Goal: Task Accomplishment & Management: Use online tool/utility

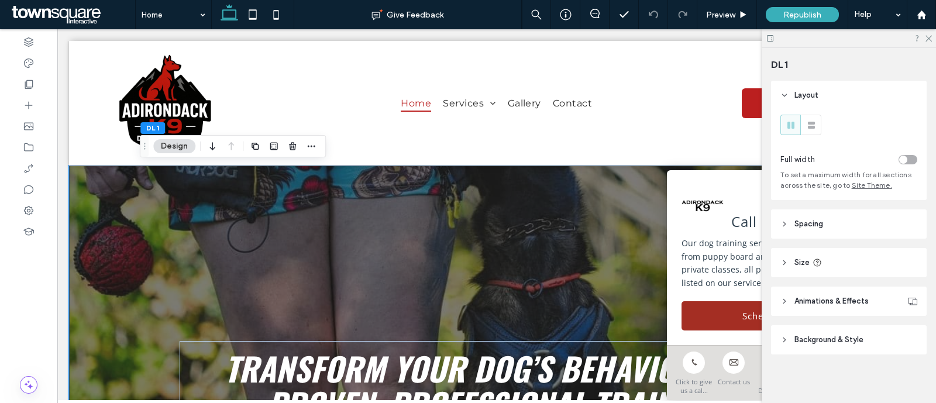
scroll to position [4, 0]
click at [832, 325] on header "Background & Style" at bounding box center [849, 336] width 156 height 29
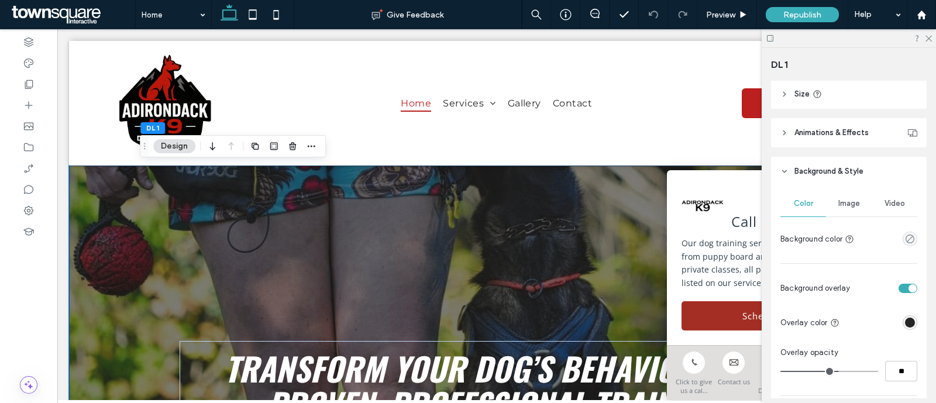
scroll to position [176, 0]
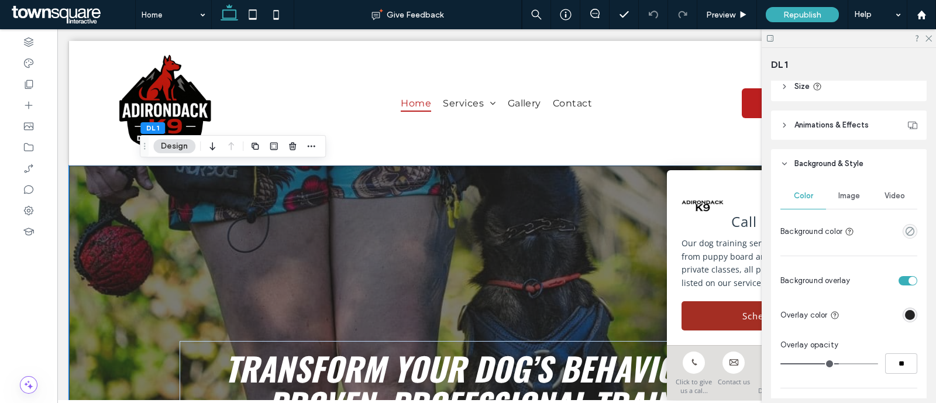
click at [841, 192] on span "Image" at bounding box center [849, 195] width 22 height 9
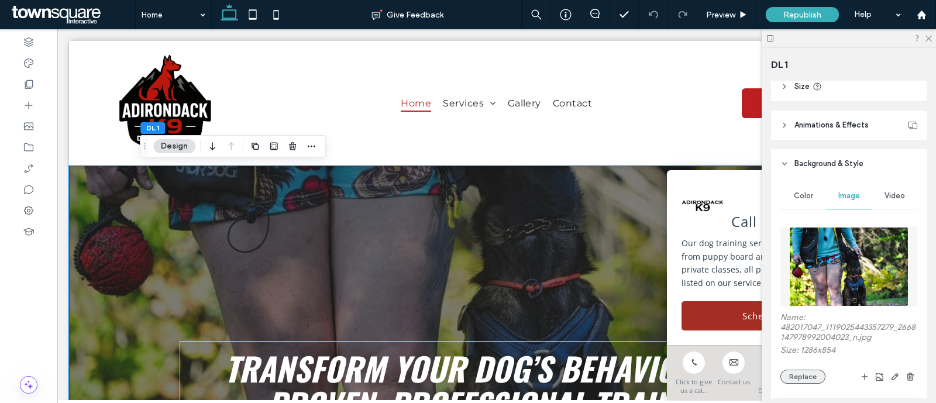
click at [804, 377] on button "Replace" at bounding box center [802, 377] width 45 height 14
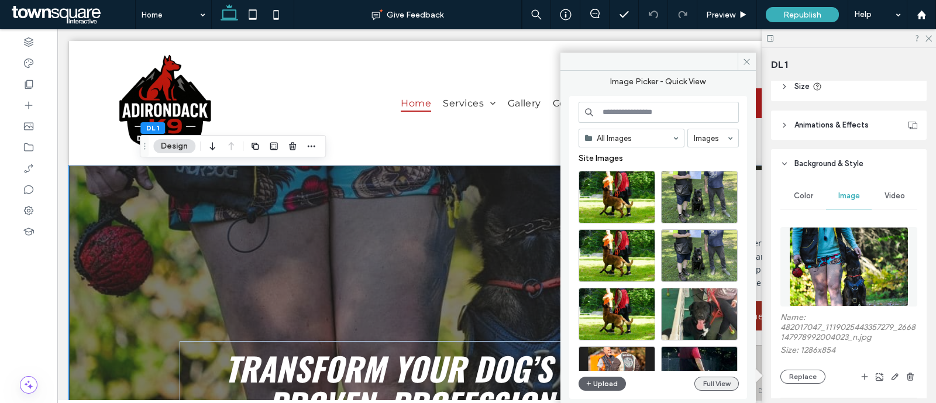
click at [715, 382] on button "Full View" at bounding box center [716, 384] width 44 height 14
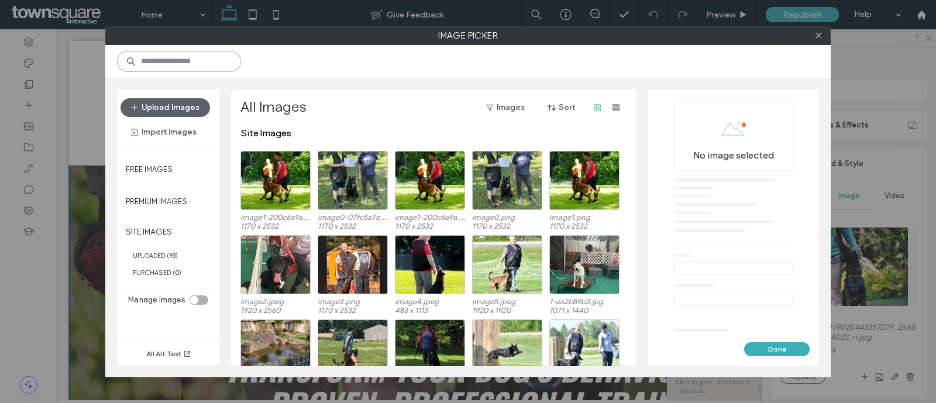
click at [197, 66] on input at bounding box center [179, 61] width 124 height 21
type input "**********"
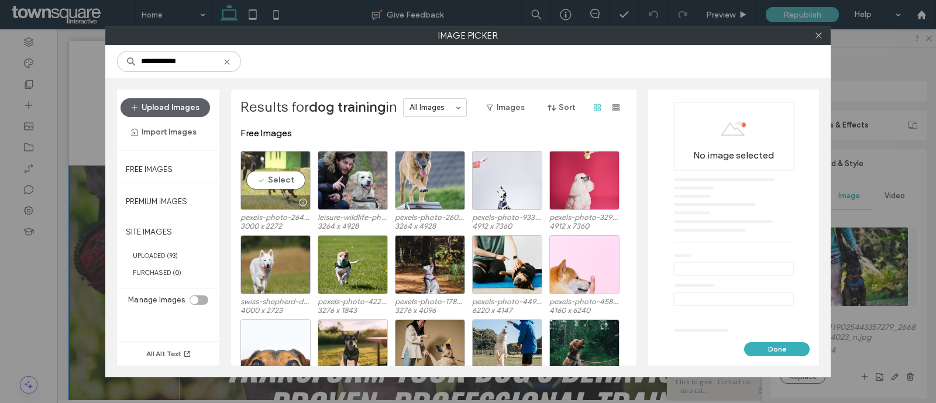
click at [271, 188] on div "Select" at bounding box center [275, 180] width 70 height 59
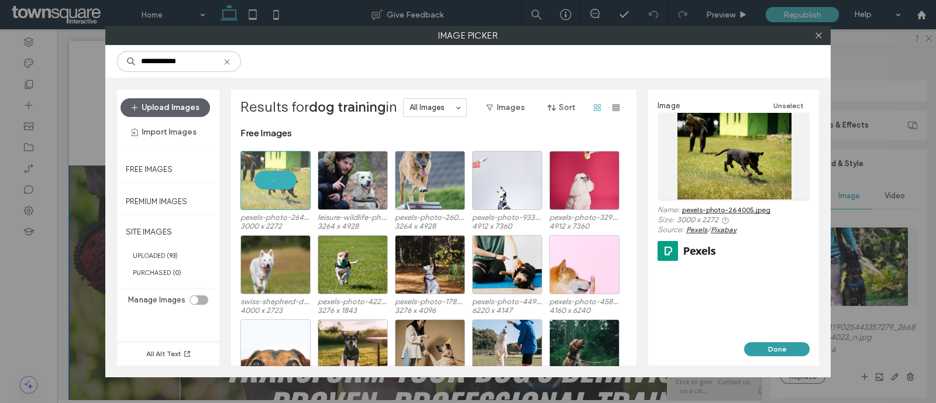
click at [787, 345] on button "Done" at bounding box center [777, 349] width 66 height 14
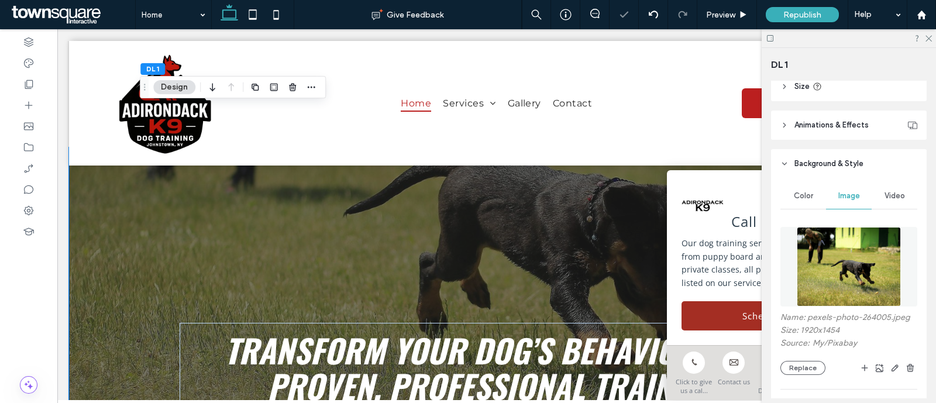
scroll to position [0, 0]
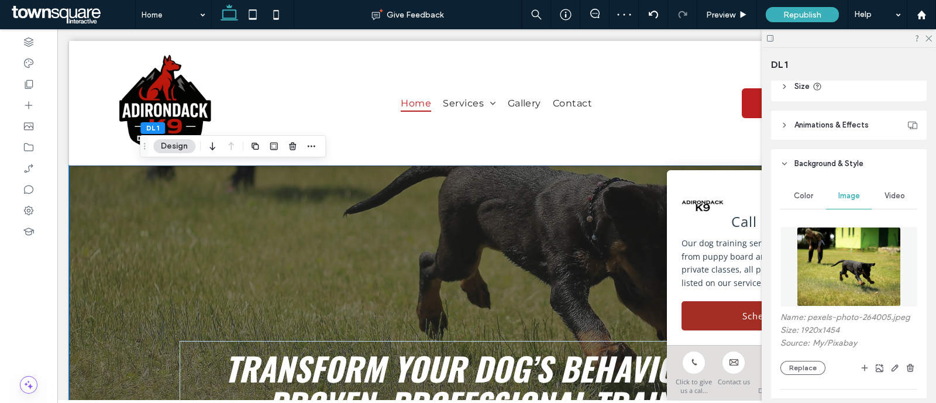
click at [925, 30] on div at bounding box center [849, 38] width 174 height 18
click at [927, 36] on icon at bounding box center [928, 38] width 8 height 8
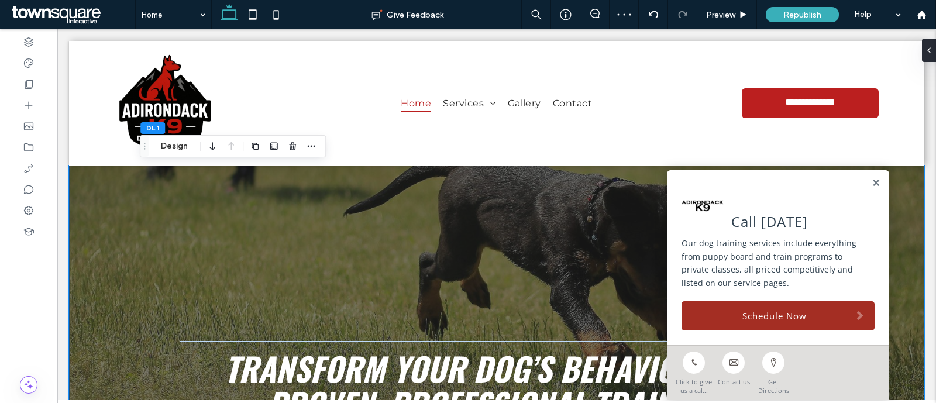
drag, startPoint x: 867, startPoint y: 180, endPoint x: 805, endPoint y: 195, distance: 64.4
click at [872, 181] on link at bounding box center [876, 183] width 9 height 10
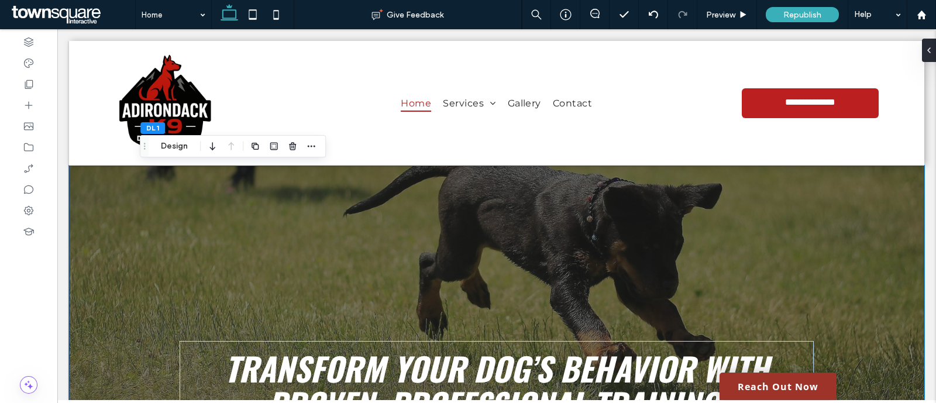
click at [176, 147] on button "Design" at bounding box center [174, 146] width 42 height 14
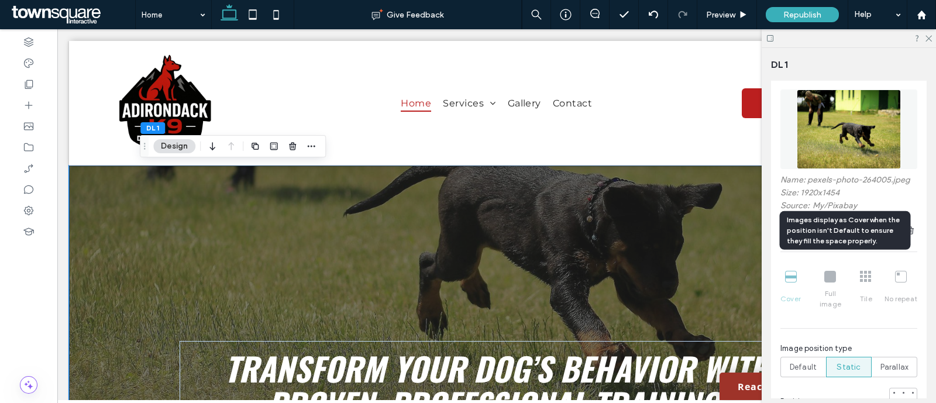
scroll to position [412, 0]
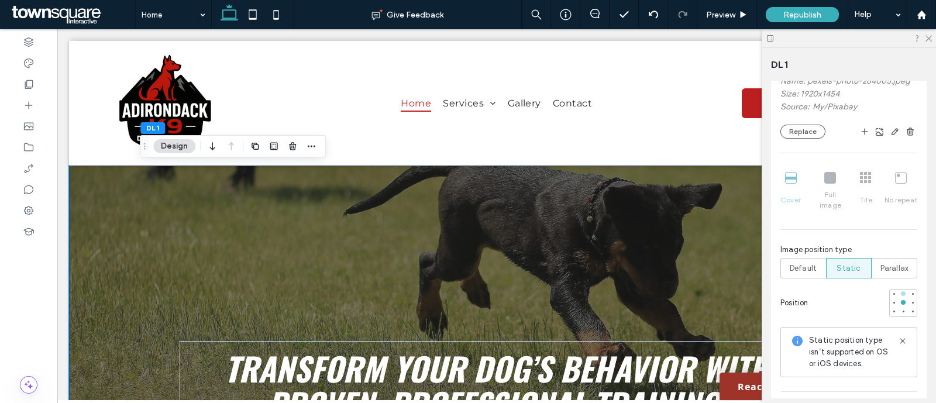
click at [899, 290] on div at bounding box center [903, 294] width 8 height 8
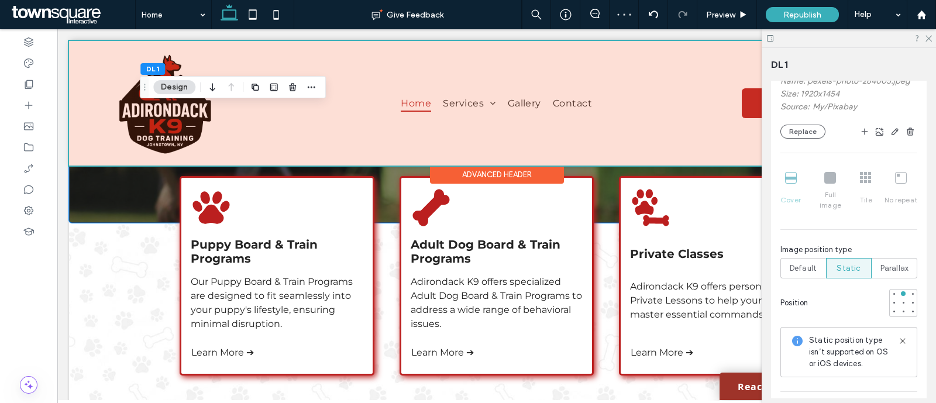
scroll to position [0, 0]
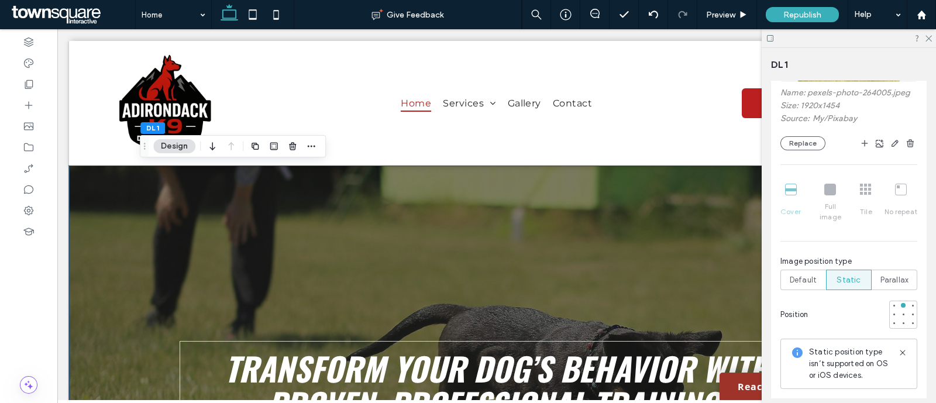
scroll to position [283, 0]
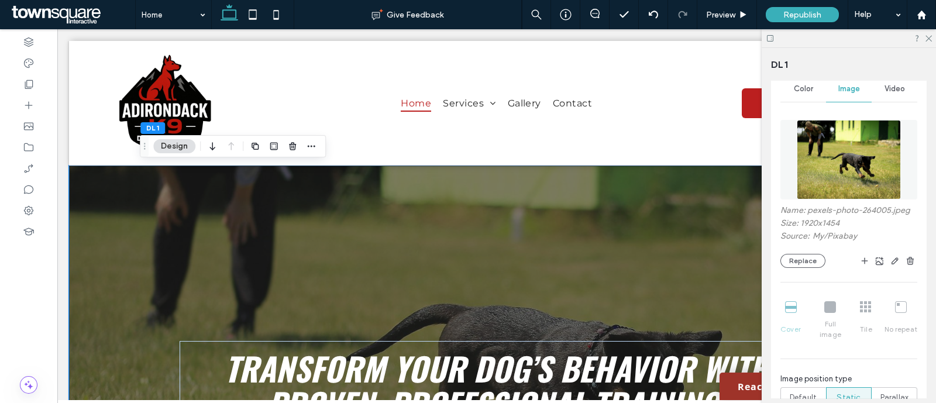
click at [812, 252] on div "Name: pexels-photo-264005.jpeg Size: 1920x1454 Source: My / Pixabay Replace" at bounding box center [848, 236] width 137 height 63
click at [812, 266] on button "Replace" at bounding box center [802, 261] width 45 height 14
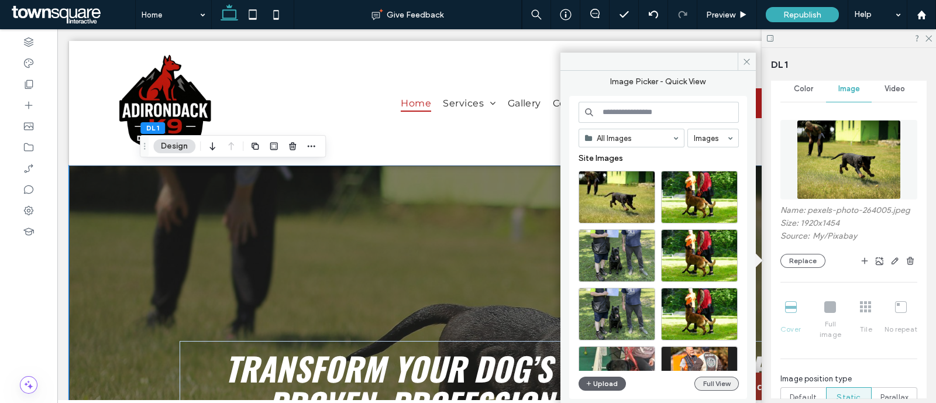
click at [734, 382] on button "Full View" at bounding box center [716, 384] width 44 height 14
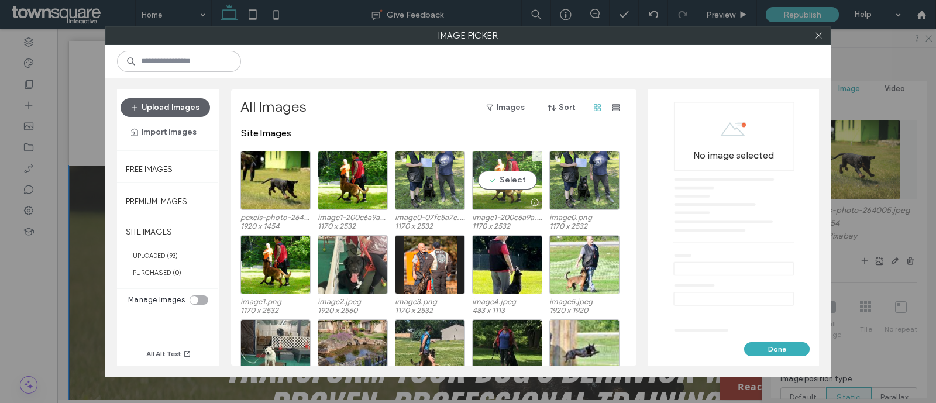
click at [534, 170] on div "Select" at bounding box center [507, 180] width 70 height 59
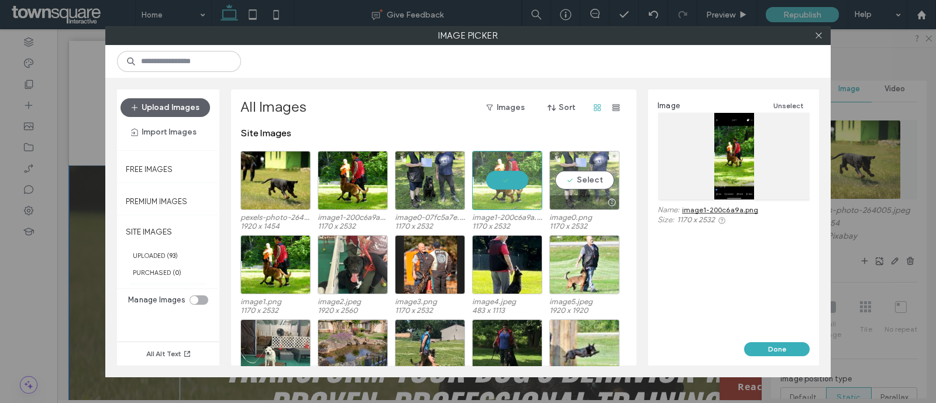
click at [592, 181] on div "Select" at bounding box center [584, 180] width 70 height 59
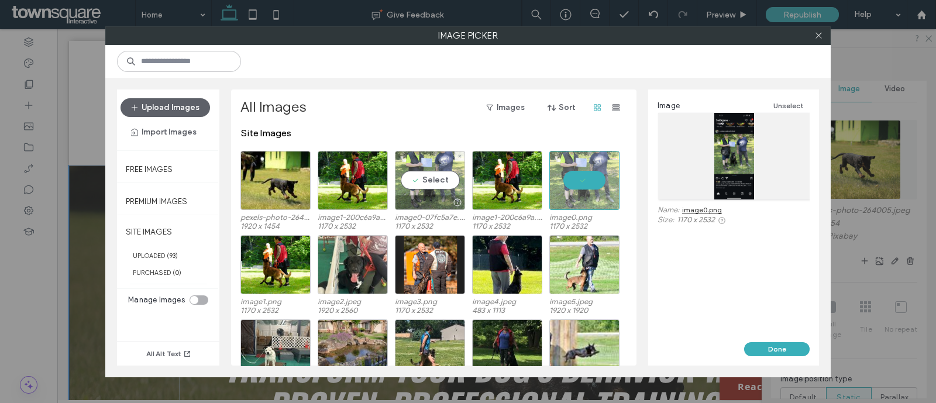
click at [407, 178] on div "Select" at bounding box center [430, 180] width 70 height 59
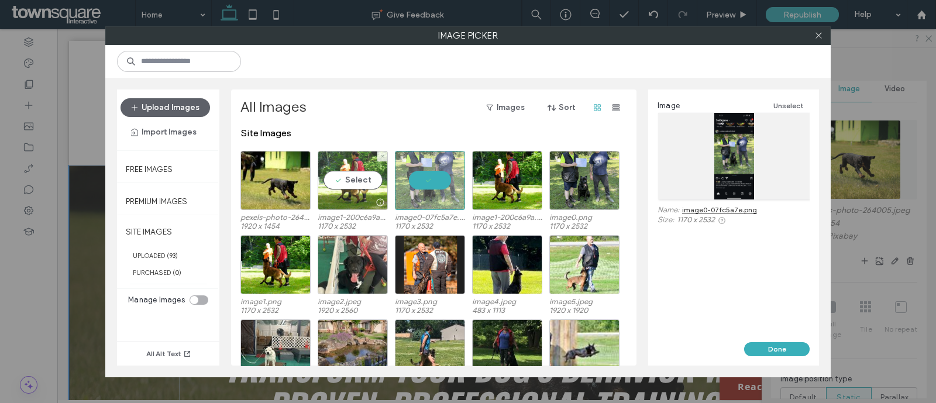
click at [366, 174] on div "Select" at bounding box center [353, 180] width 70 height 59
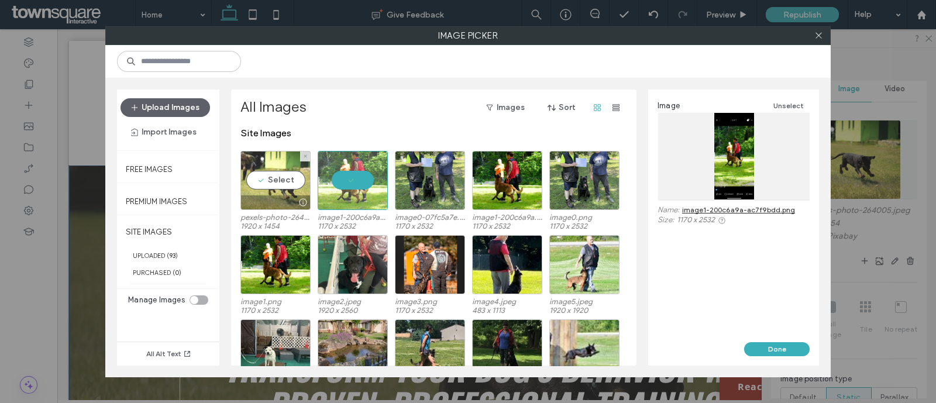
click at [297, 173] on div "Select" at bounding box center [275, 180] width 70 height 59
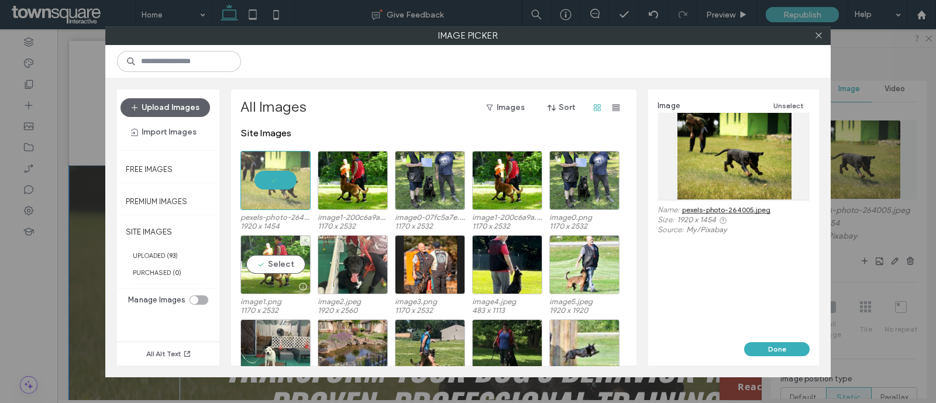
click at [291, 247] on div "Select" at bounding box center [275, 264] width 70 height 59
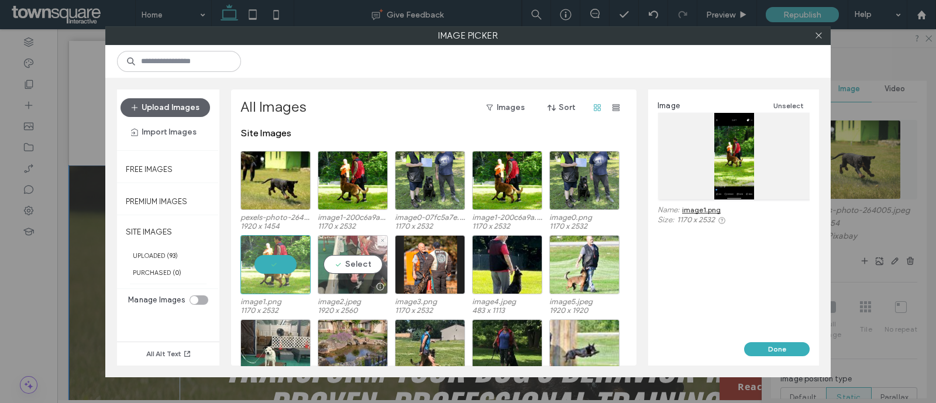
click at [359, 260] on div "Select" at bounding box center [353, 264] width 70 height 59
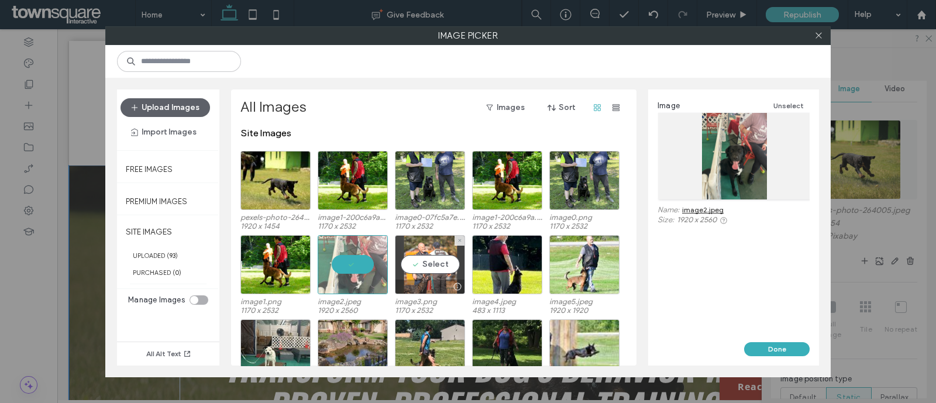
scroll to position [50, 0]
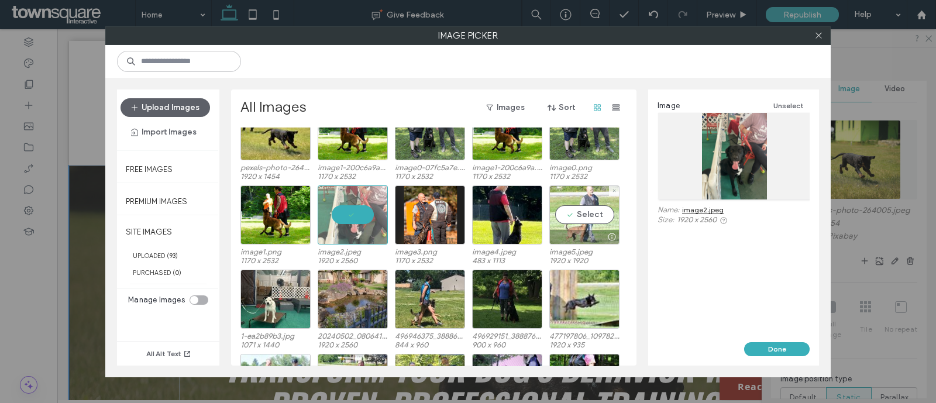
click at [591, 209] on div "Select" at bounding box center [584, 214] width 70 height 59
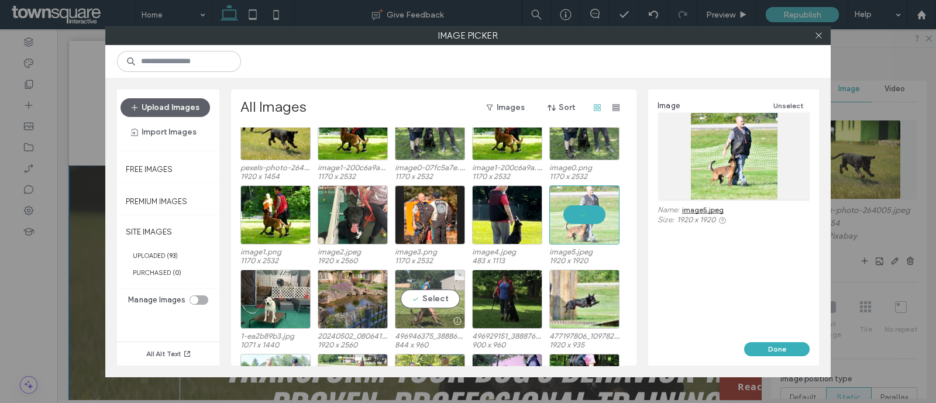
click at [427, 314] on div at bounding box center [429, 321] width 69 height 14
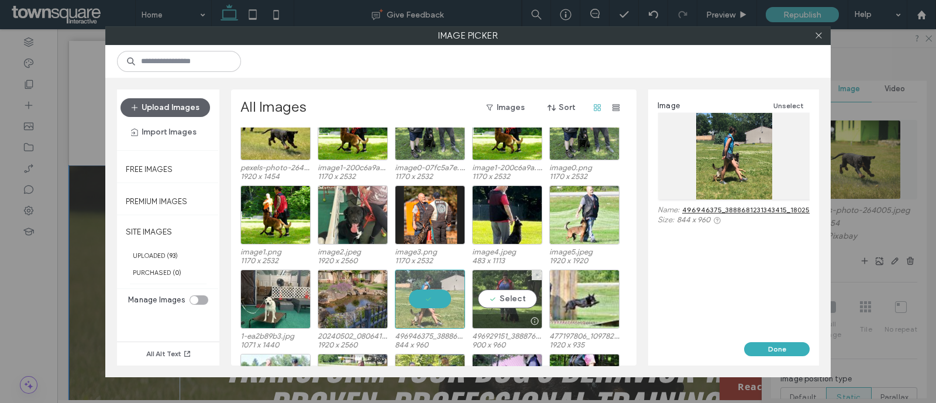
click at [498, 305] on div "Select" at bounding box center [507, 299] width 70 height 59
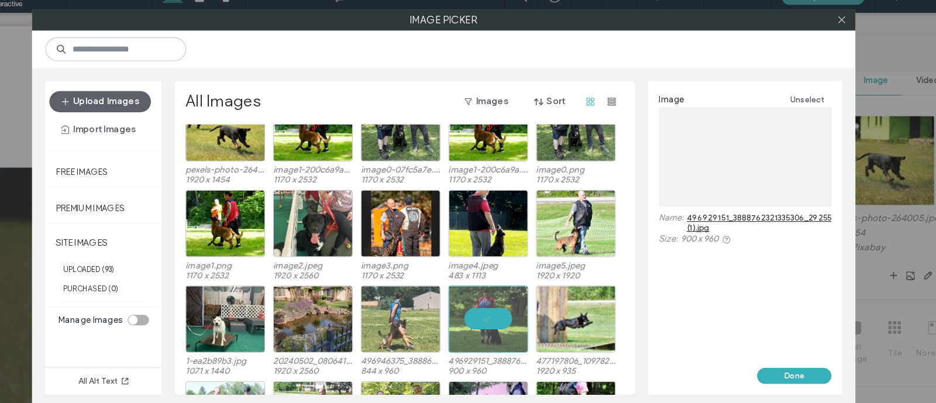
scroll to position [96, 0]
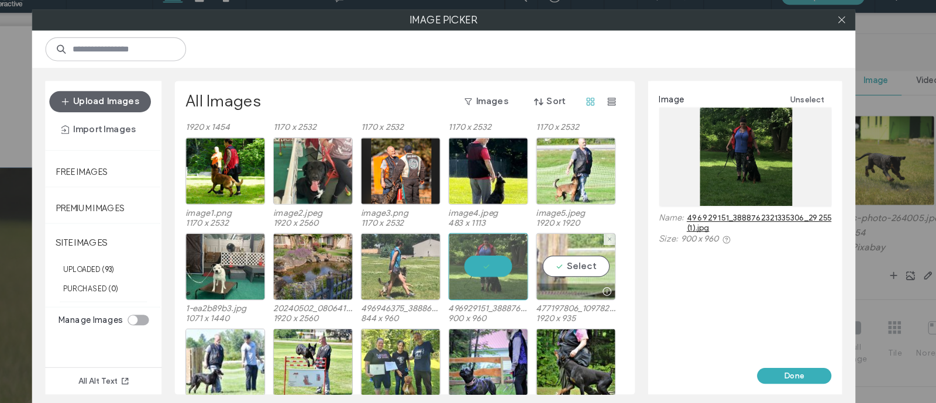
click at [574, 254] on div "Select" at bounding box center [584, 252] width 70 height 59
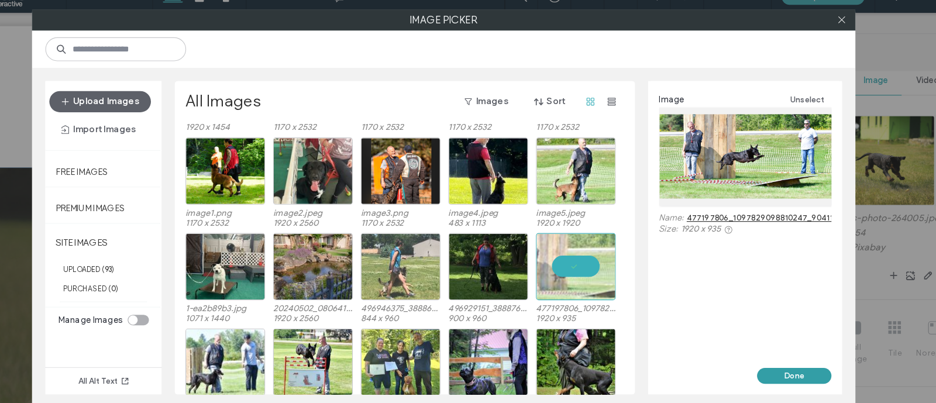
click at [779, 350] on button "Done" at bounding box center [777, 349] width 66 height 14
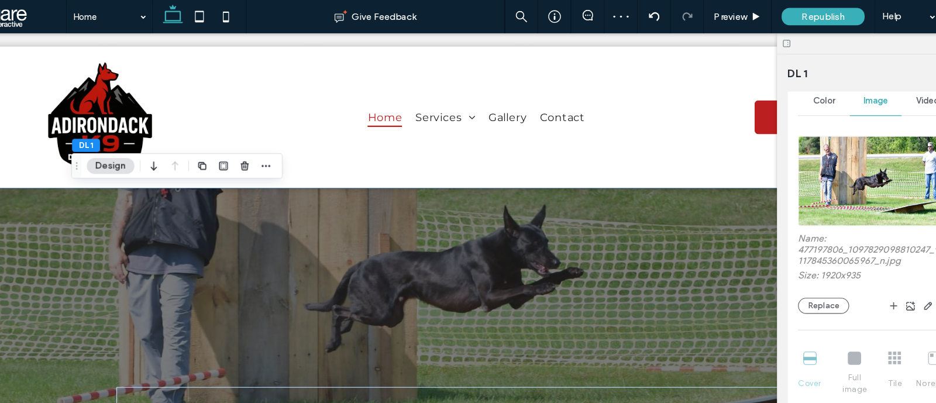
scroll to position [383, 0]
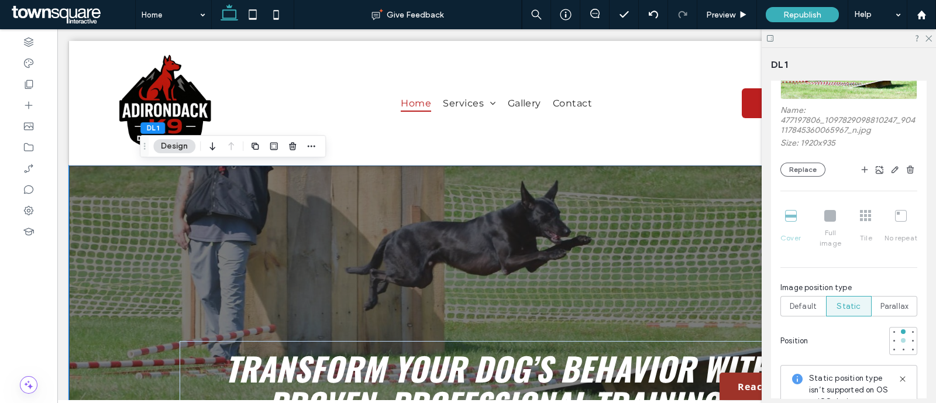
click at [901, 338] on div at bounding box center [903, 340] width 5 height 5
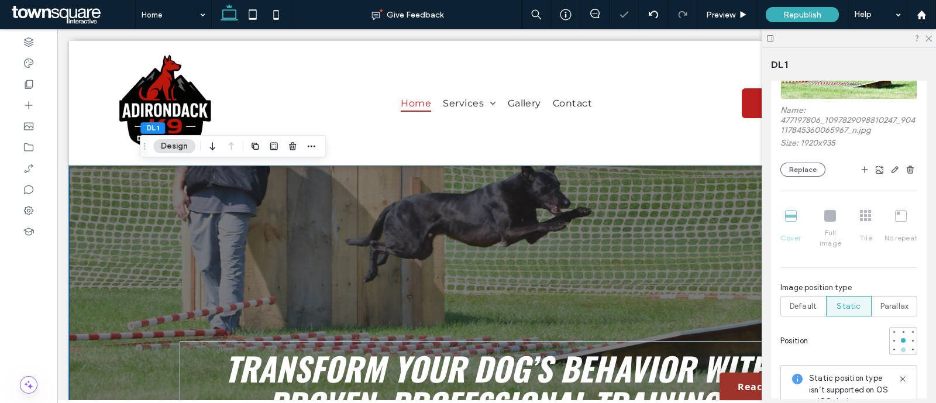
click at [901, 347] on div at bounding box center [903, 349] width 5 height 5
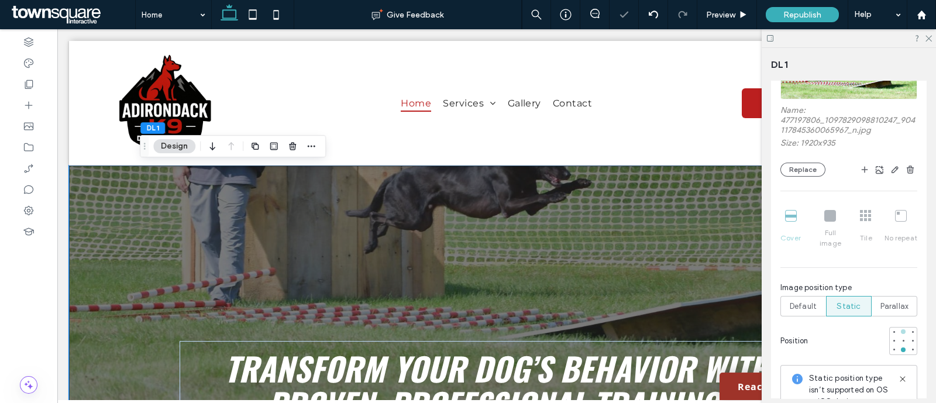
click at [901, 329] on div at bounding box center [903, 331] width 5 height 5
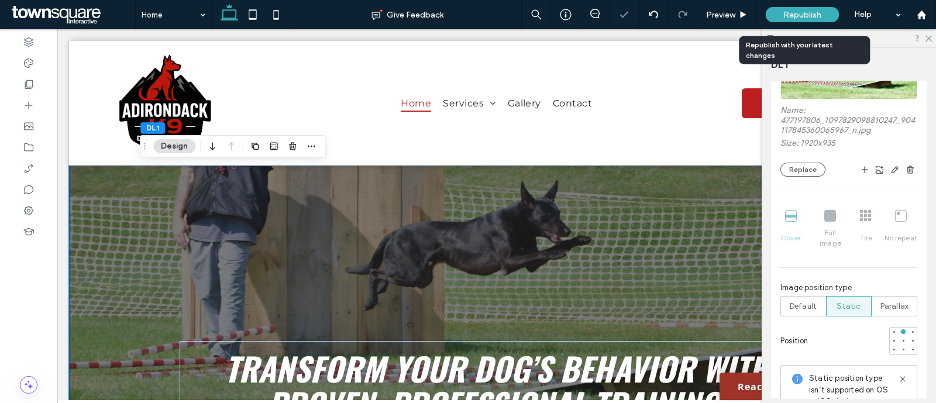
click at [816, 16] on span "Republish" at bounding box center [802, 15] width 38 height 10
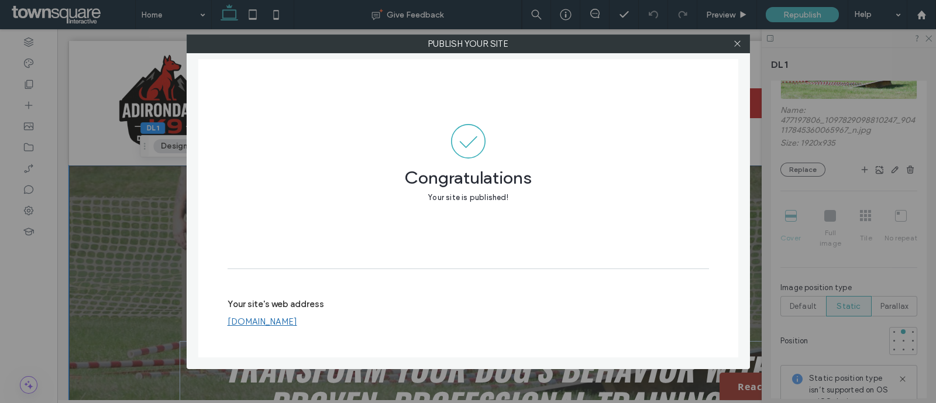
click at [744, 45] on div at bounding box center [738, 44] width 18 height 18
click at [737, 42] on icon at bounding box center [737, 43] width 9 height 9
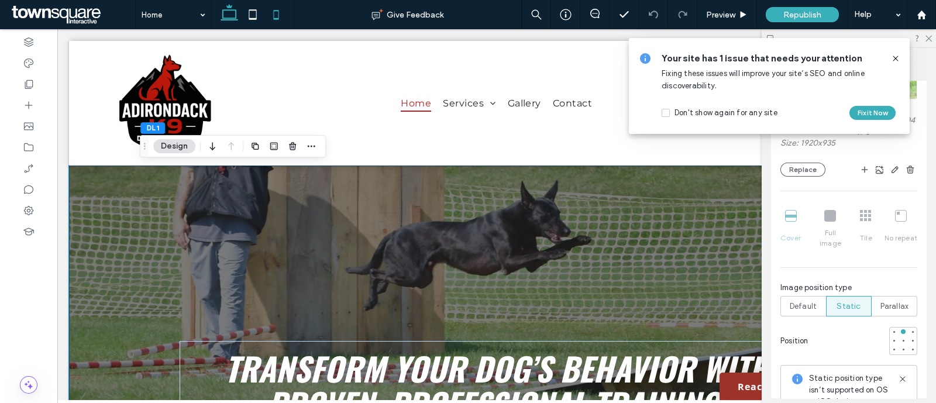
click at [272, 18] on icon at bounding box center [275, 14] width 23 height 23
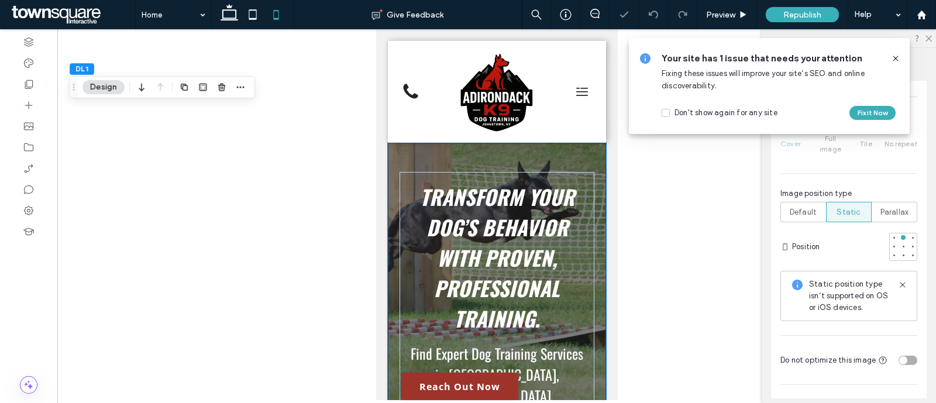
type input "**"
type input "*"
type input "**"
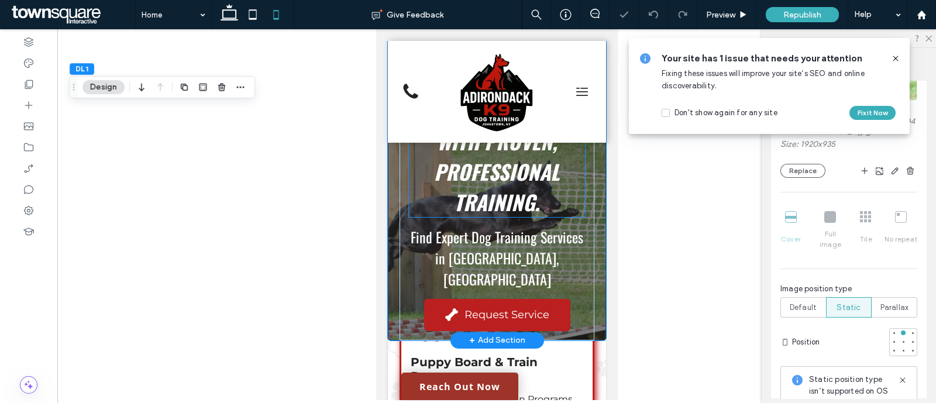
scroll to position [0, 0]
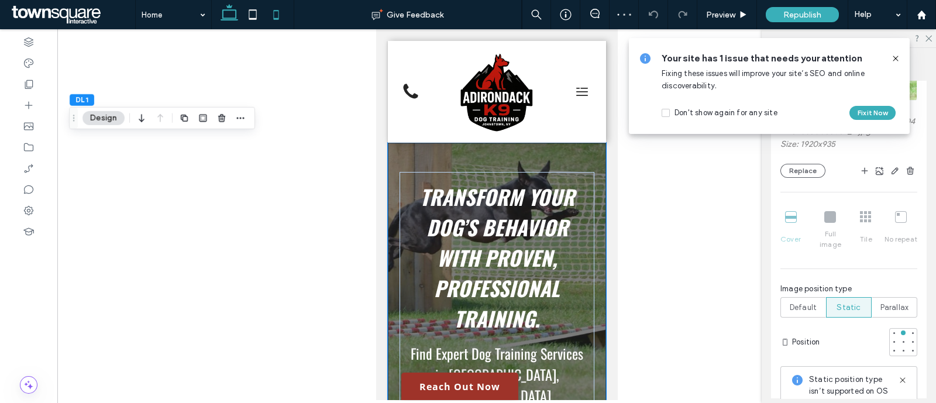
click at [222, 11] on use at bounding box center [230, 12] width 18 height 16
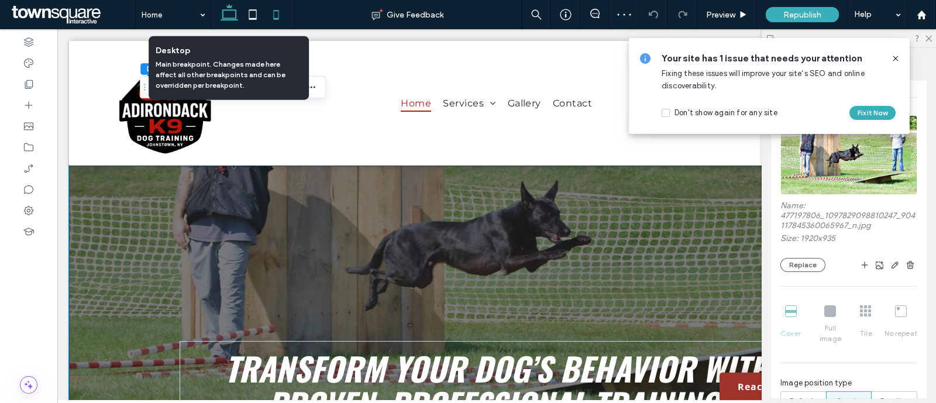
type input "***"
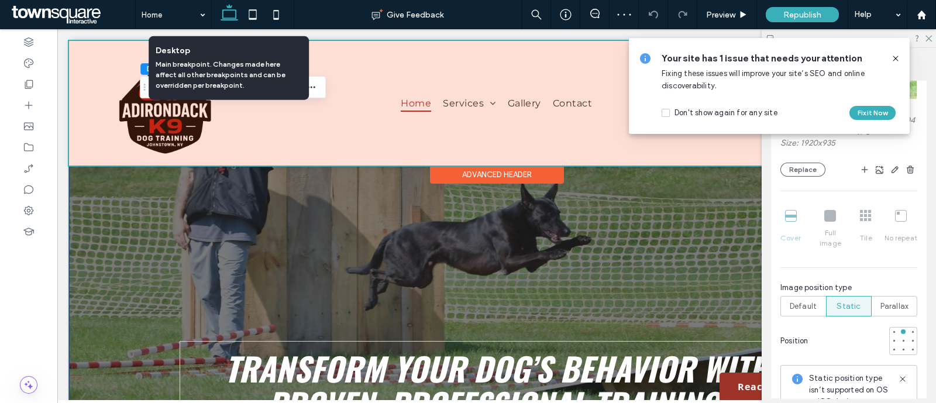
scroll to position [215, 0]
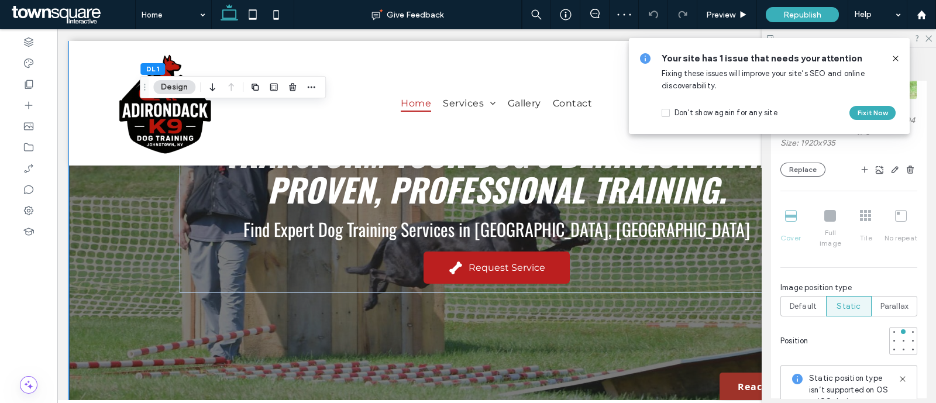
click at [898, 59] on icon at bounding box center [895, 58] width 9 height 9
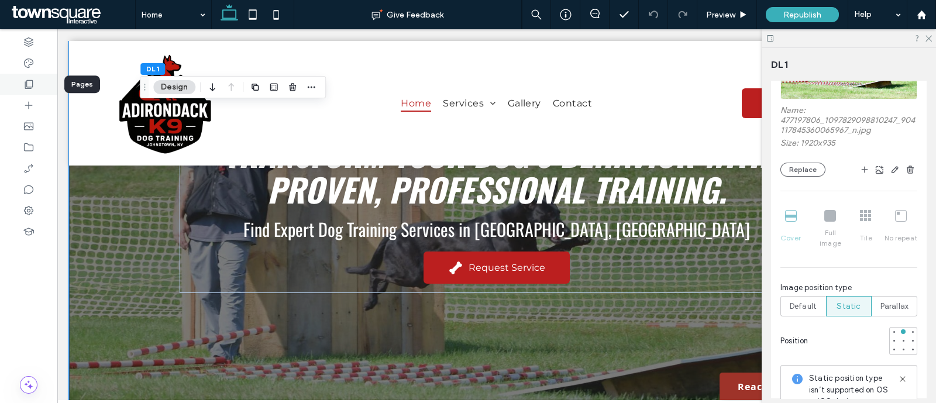
click at [29, 88] on use at bounding box center [29, 84] width 8 height 9
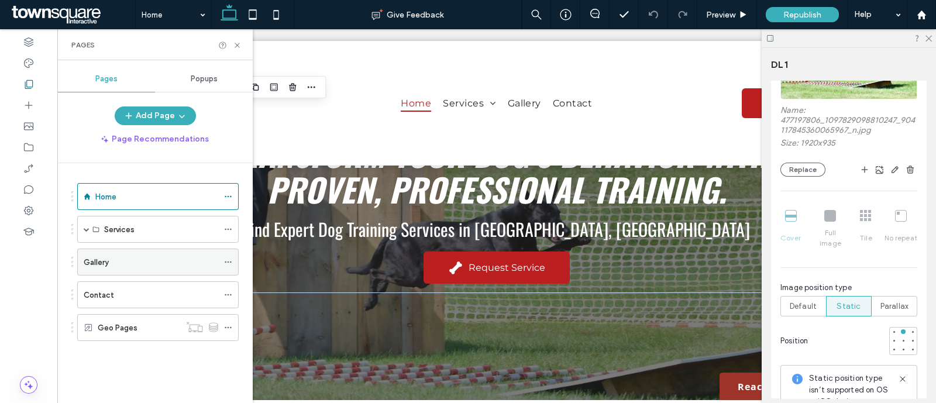
click at [112, 265] on div "Gallery" at bounding box center [151, 262] width 135 height 12
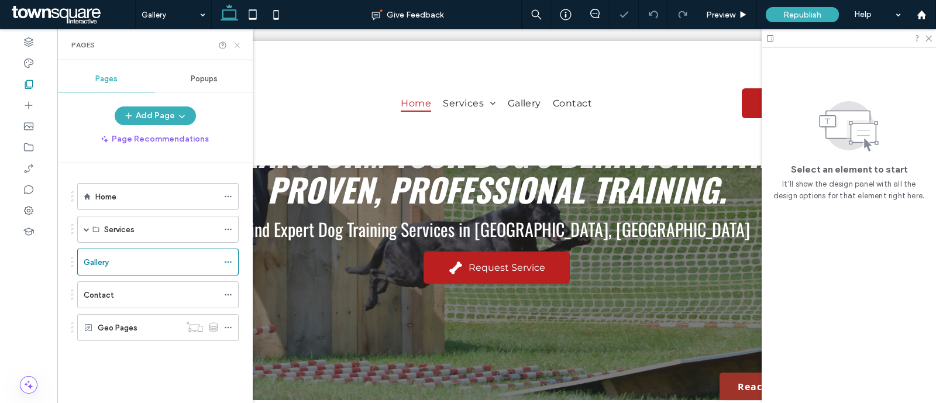
click at [237, 44] on use at bounding box center [237, 45] width 5 height 5
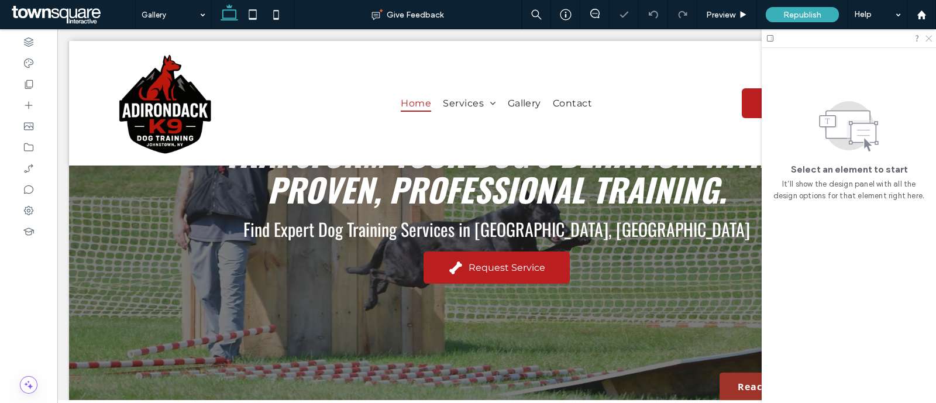
click at [929, 40] on icon at bounding box center [928, 38] width 8 height 8
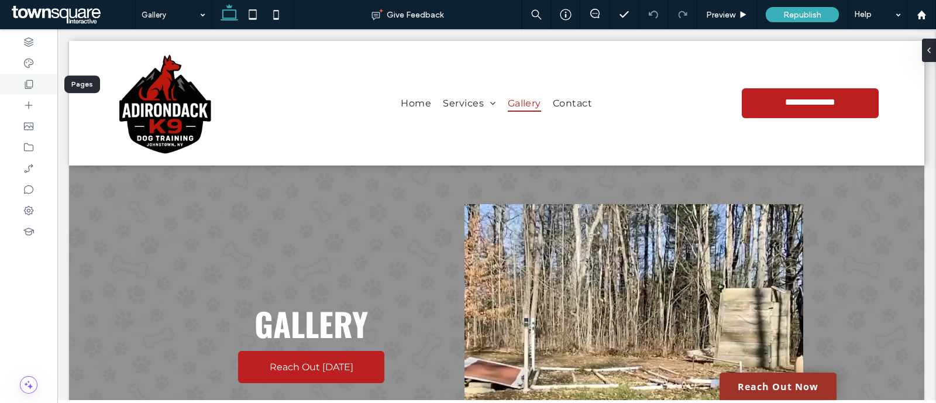
click at [27, 89] on icon at bounding box center [29, 84] width 12 height 12
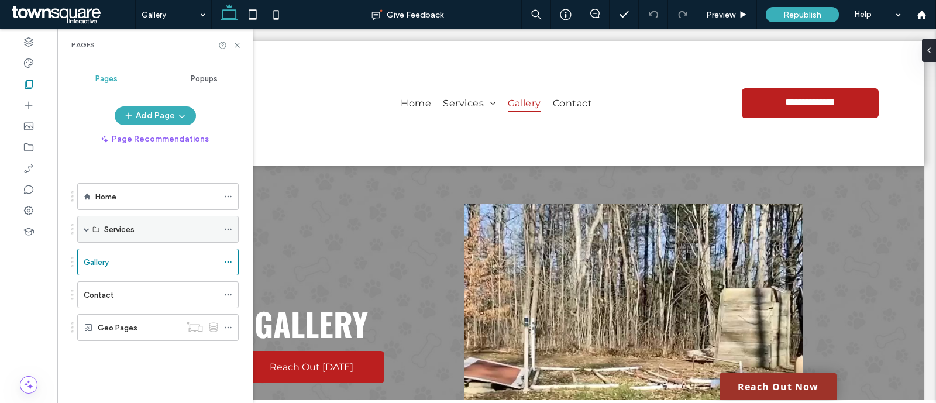
click at [84, 228] on span at bounding box center [87, 229] width 6 height 6
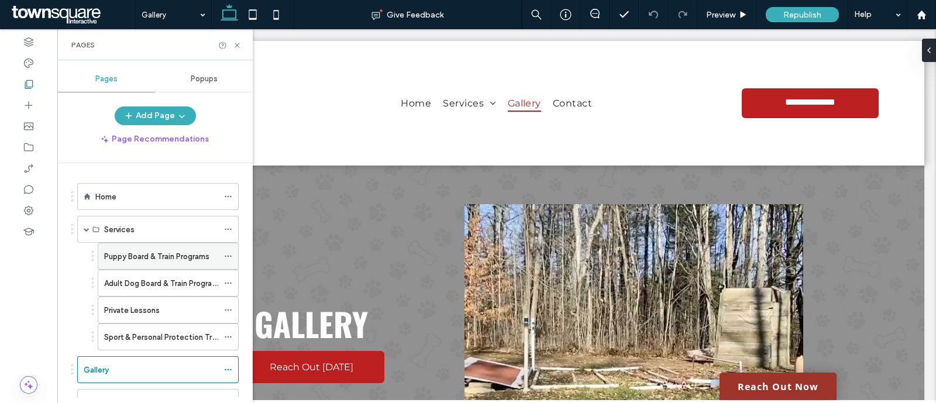
click at [139, 261] on div "Puppy Board & Train Programs" at bounding box center [161, 256] width 114 height 26
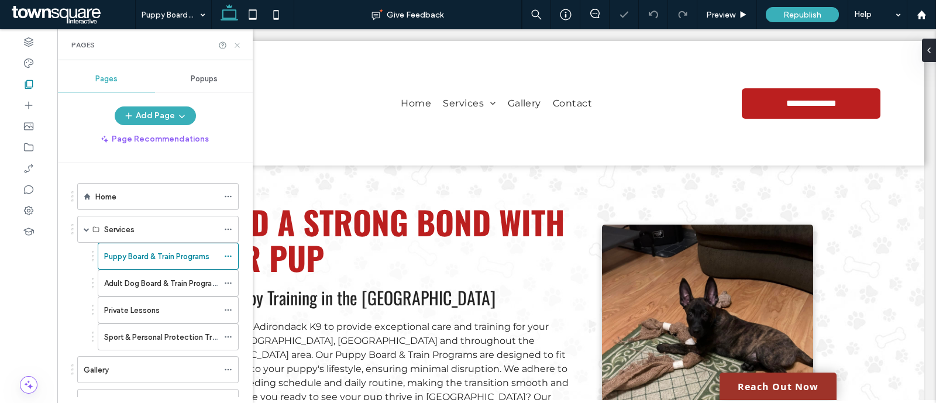
click at [234, 47] on icon at bounding box center [237, 45] width 9 height 9
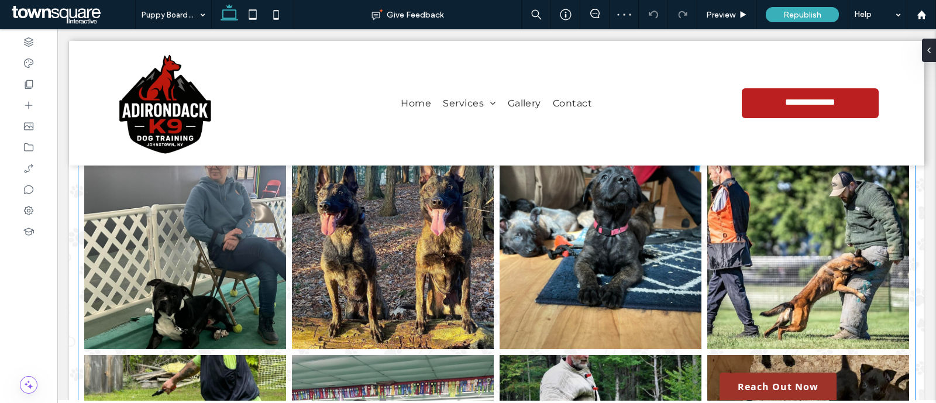
scroll to position [1533, 0]
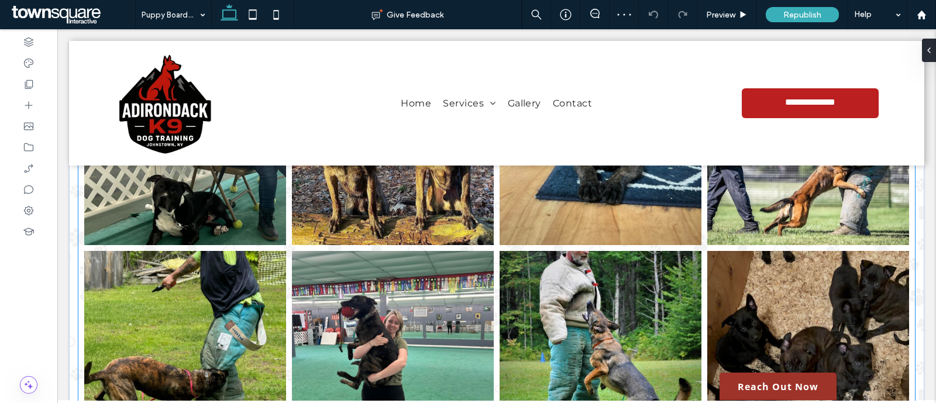
click at [421, 280] on link at bounding box center [393, 352] width 202 height 202
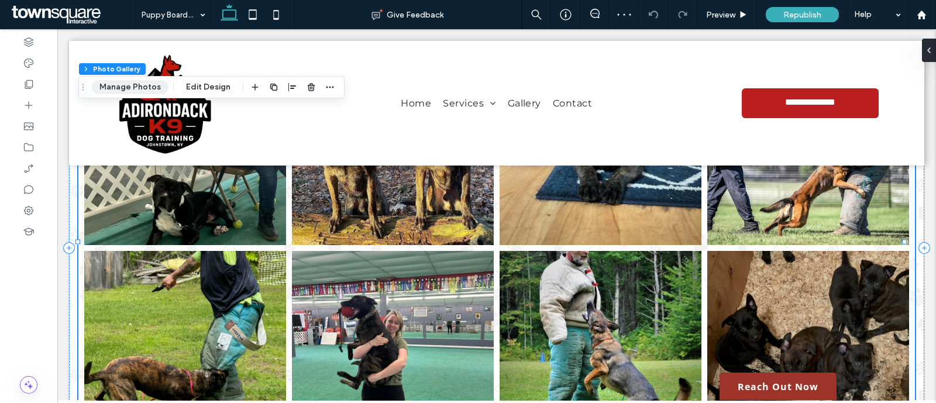
click at [147, 80] on button "Manage Photos" at bounding box center [130, 87] width 77 height 14
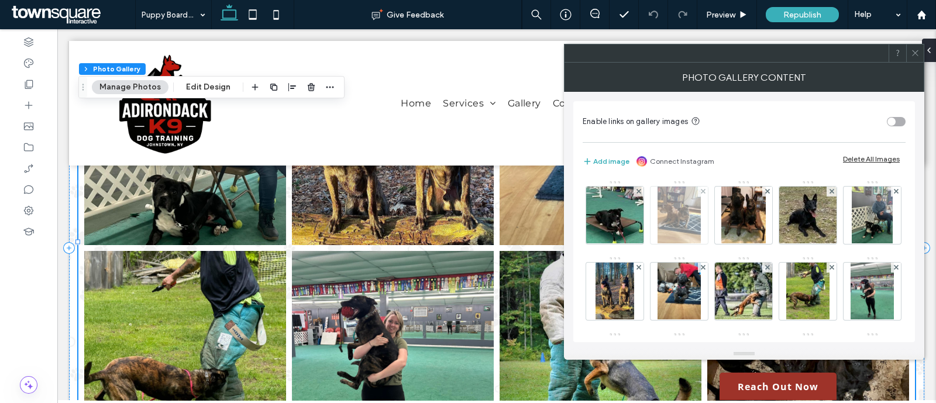
scroll to position [91, 0]
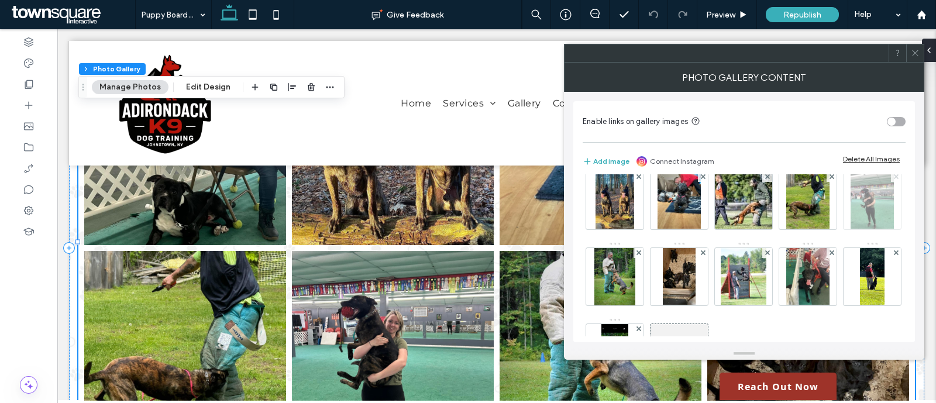
click at [894, 182] on span at bounding box center [896, 177] width 5 height 10
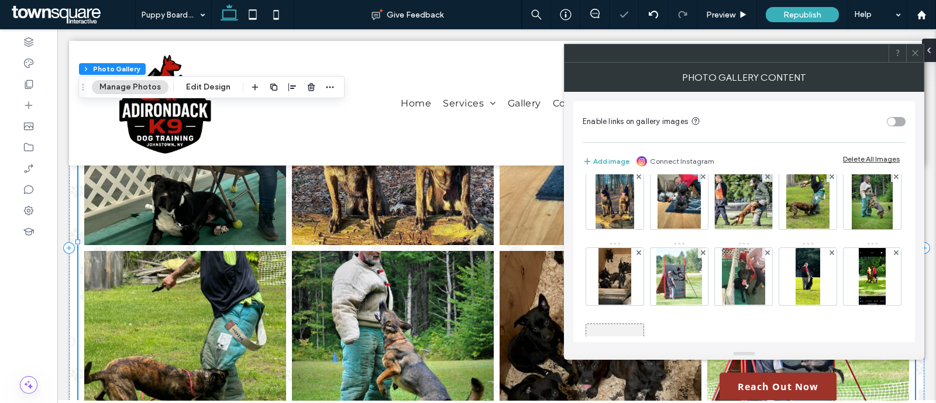
click at [915, 54] on icon at bounding box center [915, 53] width 9 height 9
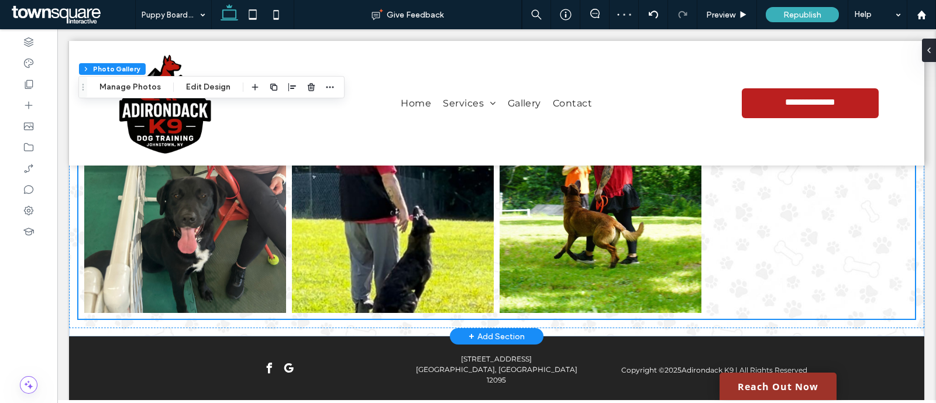
scroll to position [1893, 0]
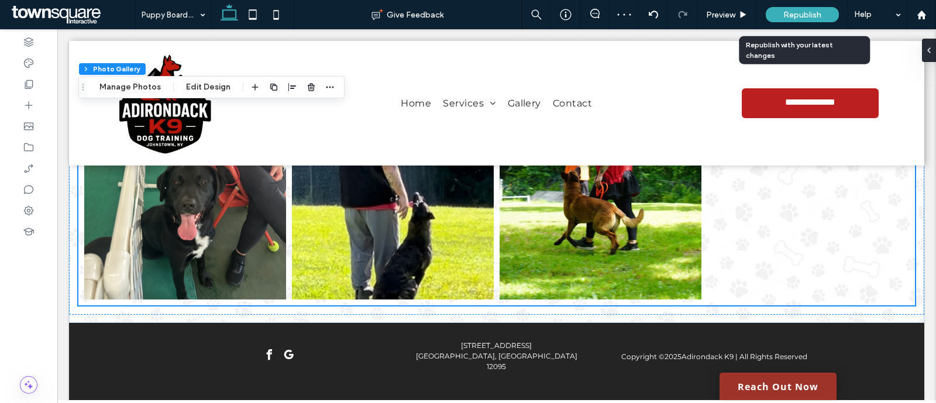
click at [798, 10] on span "Republish" at bounding box center [802, 15] width 38 height 10
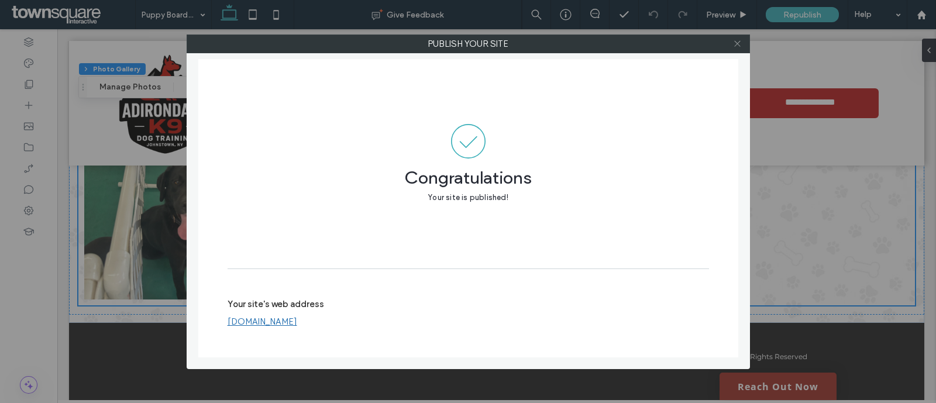
click at [733, 41] on icon at bounding box center [737, 43] width 9 height 9
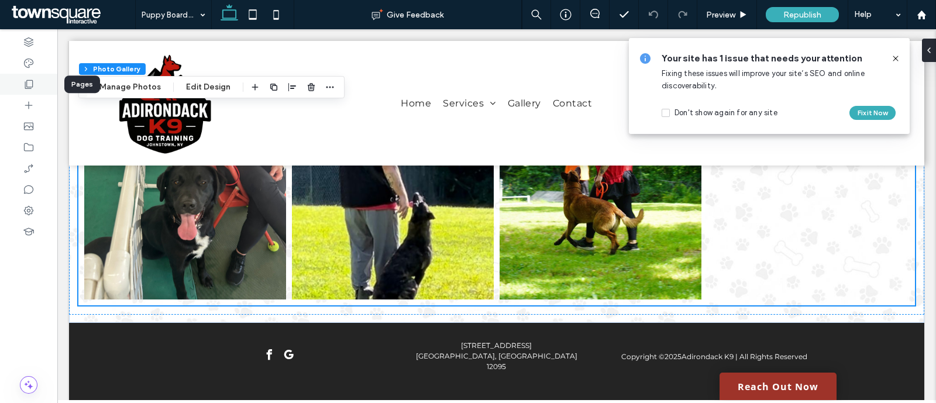
click at [37, 80] on div at bounding box center [28, 84] width 57 height 21
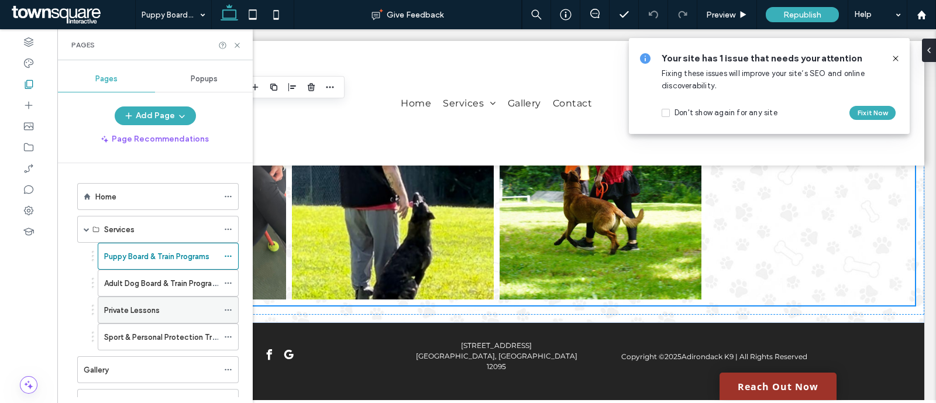
click at [141, 308] on label "Private Lessons" at bounding box center [132, 310] width 56 height 20
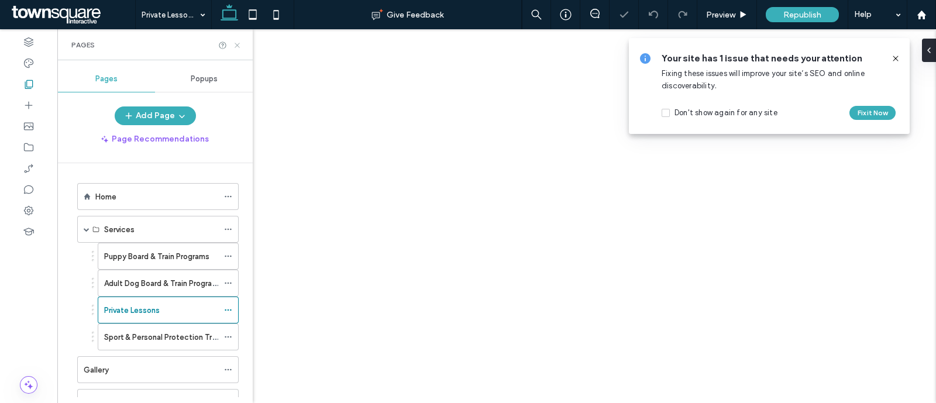
click at [237, 42] on icon at bounding box center [237, 45] width 9 height 9
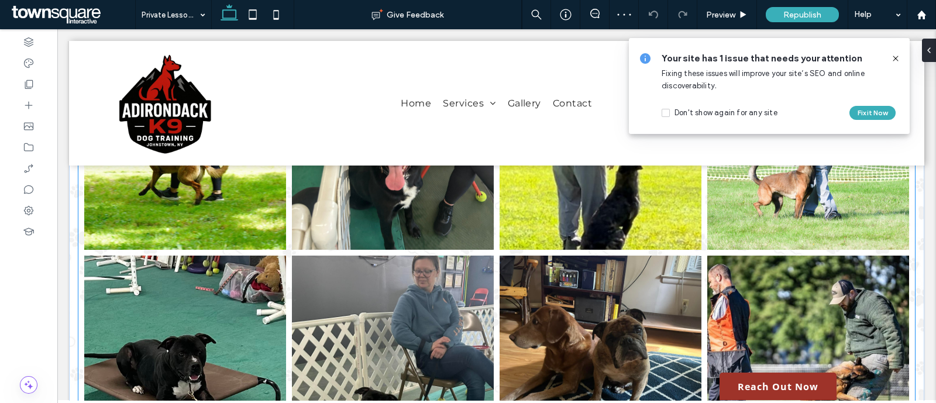
scroll to position [1288, 0]
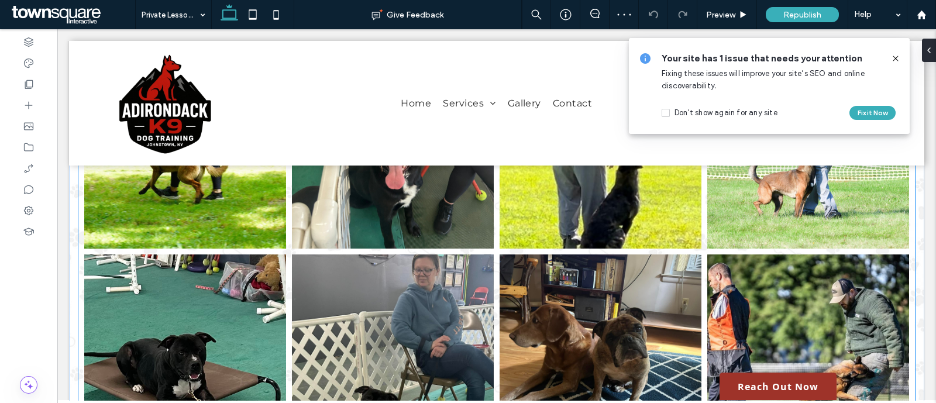
click at [424, 254] on link at bounding box center [393, 355] width 202 height 202
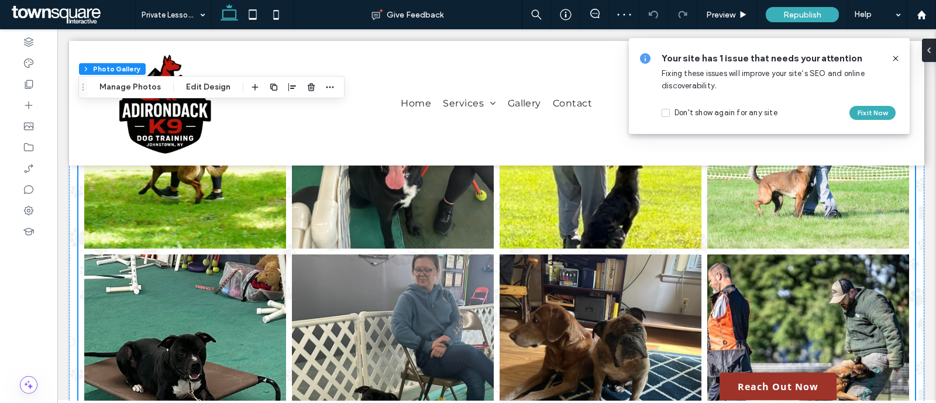
click at [394, 254] on link at bounding box center [393, 355] width 202 height 202
click at [156, 83] on button "Manage Photos" at bounding box center [130, 87] width 77 height 14
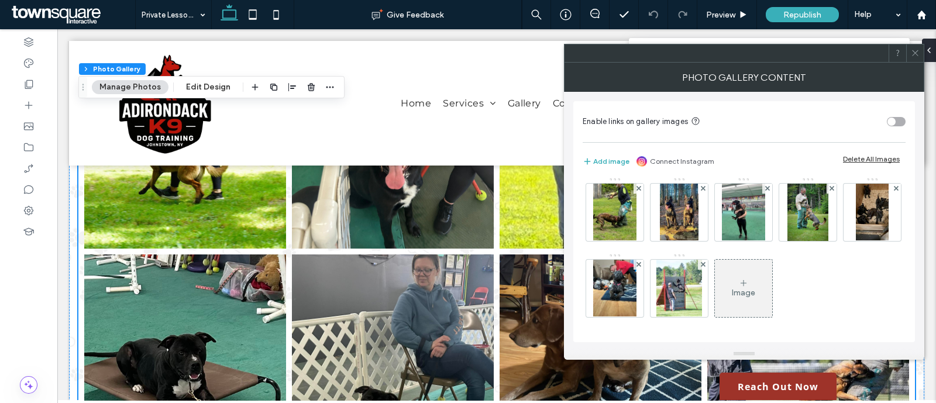
scroll to position [219, 0]
click at [765, 191] on use at bounding box center [767, 188] width 5 height 5
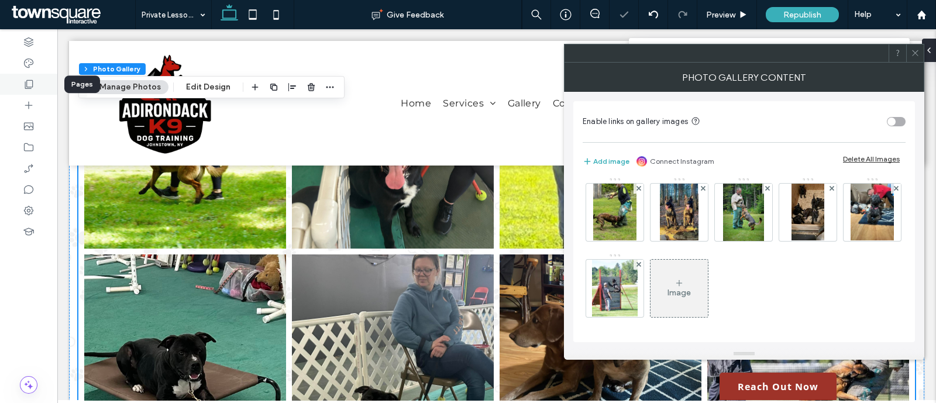
click at [36, 80] on div at bounding box center [28, 84] width 57 height 21
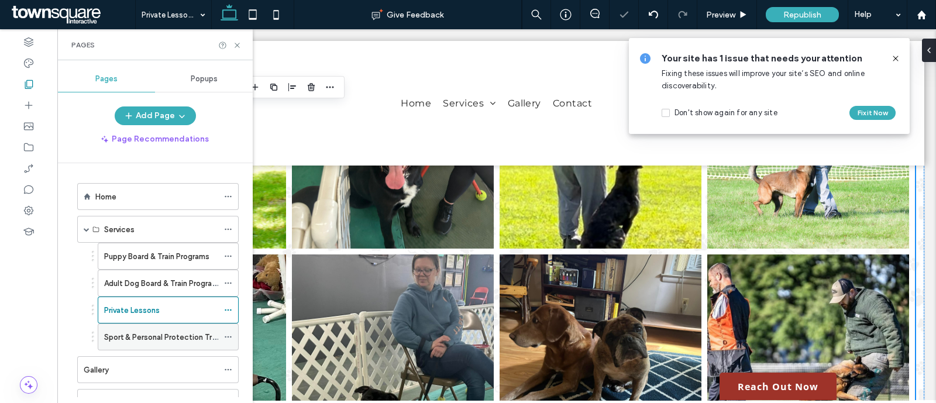
click at [144, 337] on label "Sport & Personal Protection Training" at bounding box center [168, 337] width 128 height 20
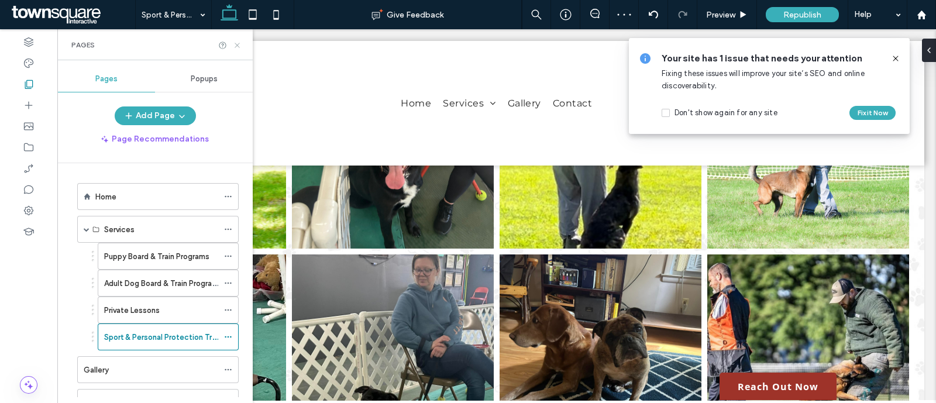
click at [237, 46] on icon at bounding box center [237, 45] width 9 height 9
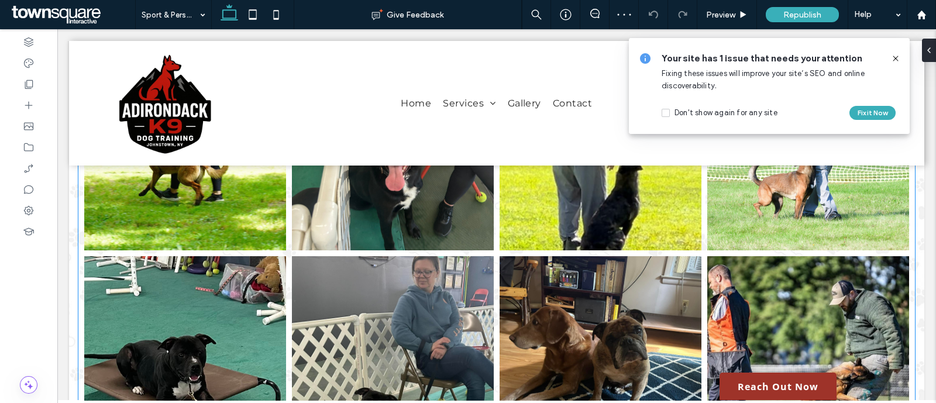
scroll to position [1182, 0]
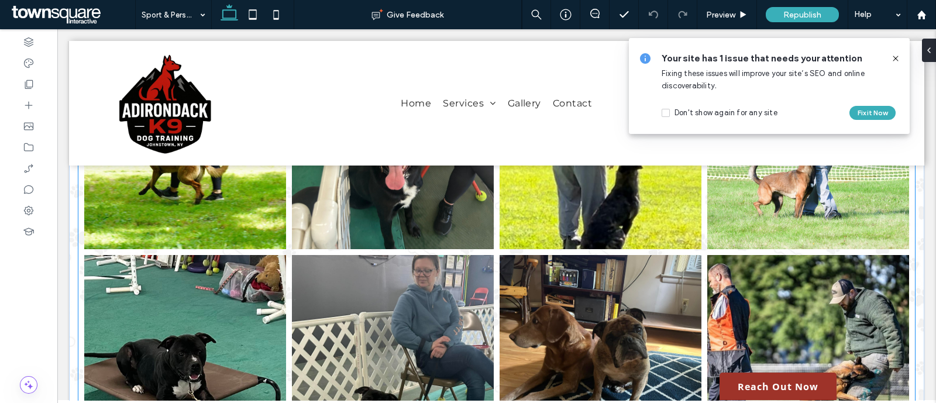
click at [426, 277] on link at bounding box center [393, 356] width 202 height 202
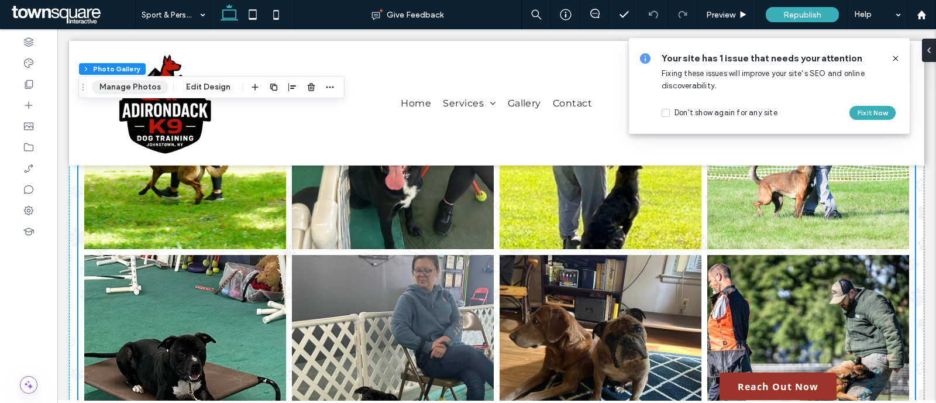
click at [164, 86] on button "Manage Photos" at bounding box center [130, 87] width 77 height 14
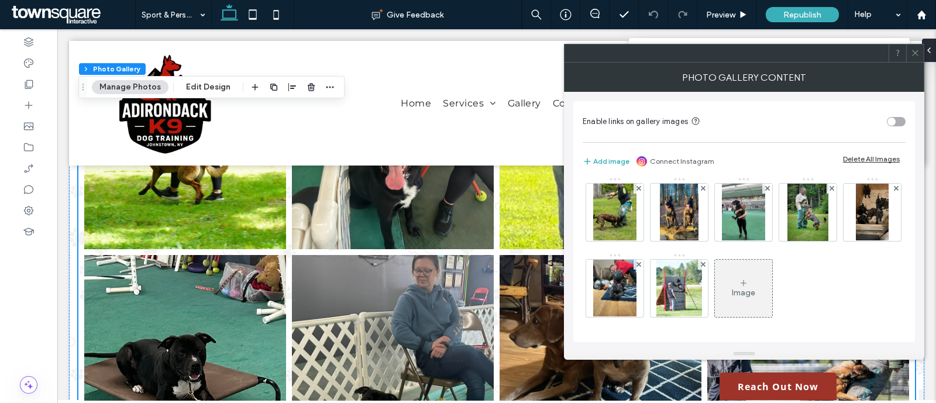
scroll to position [199, 0]
click at [765, 194] on span at bounding box center [767, 189] width 5 height 10
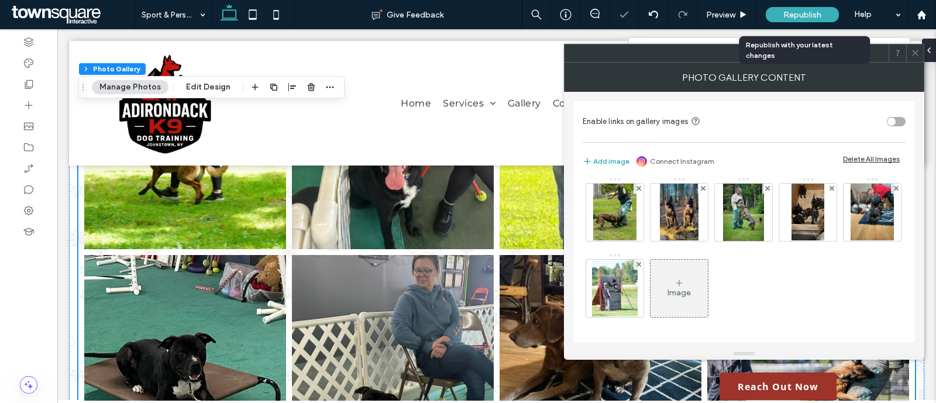
click at [805, 20] on div "Republish" at bounding box center [802, 14] width 73 height 15
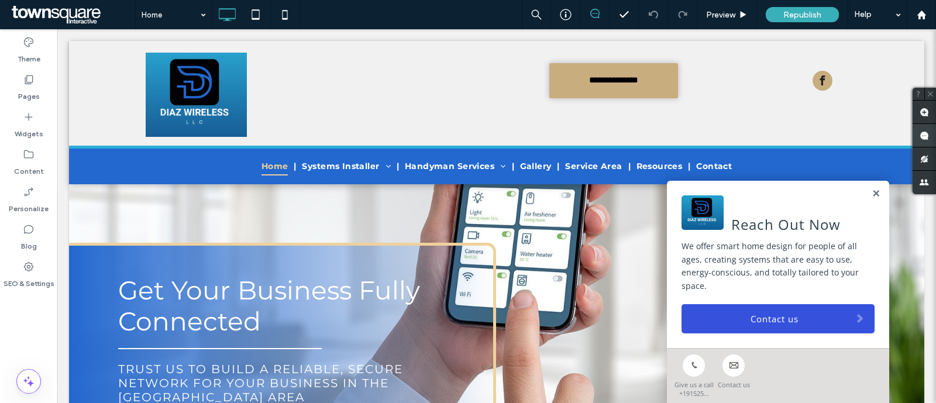
click at [929, 126] on span at bounding box center [924, 135] width 23 height 23
